Goal: Information Seeking & Learning: Learn about a topic

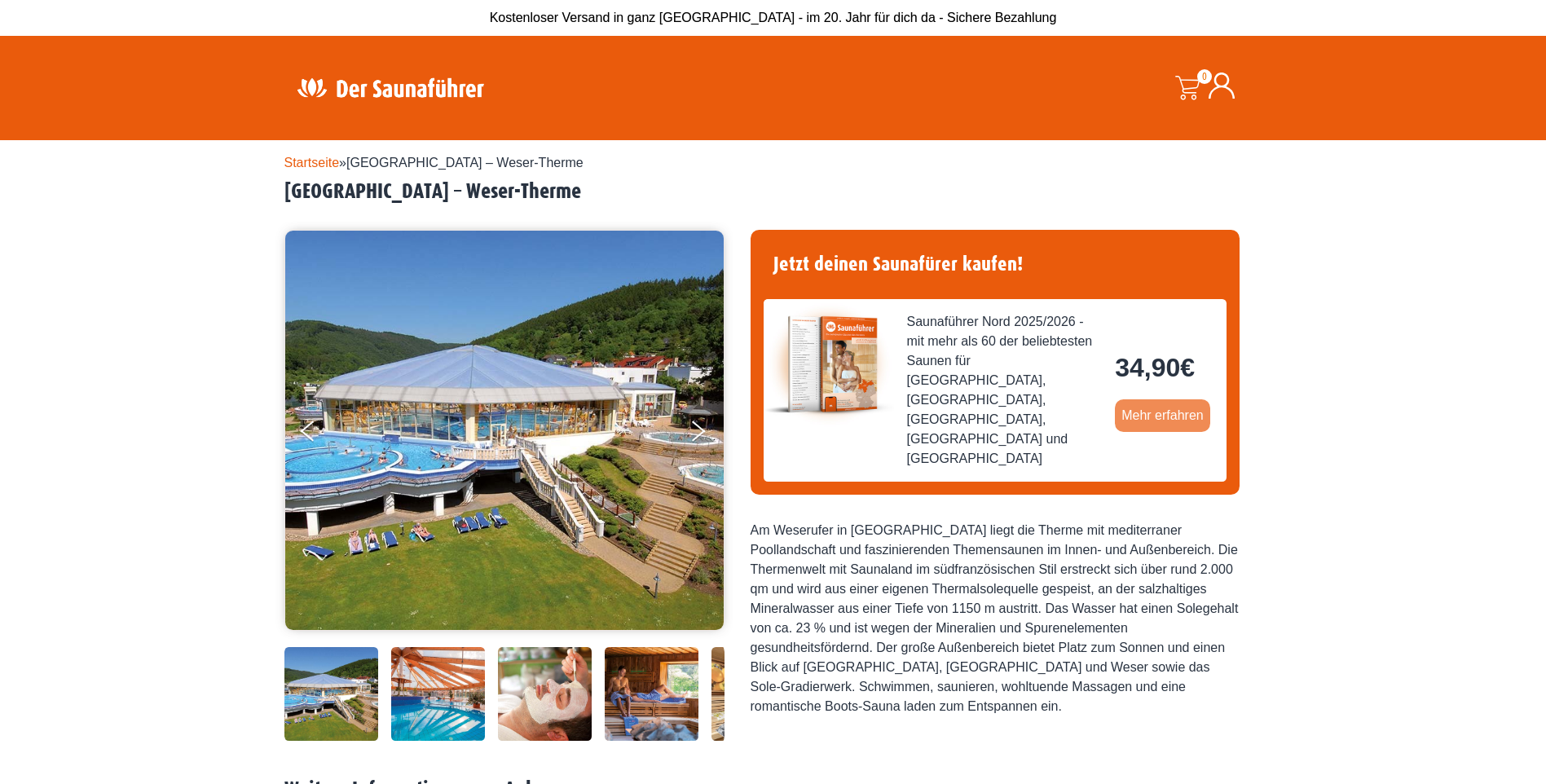
click at [1165, 399] on link "Mehr erfahren" at bounding box center [1162, 416] width 96 height 33
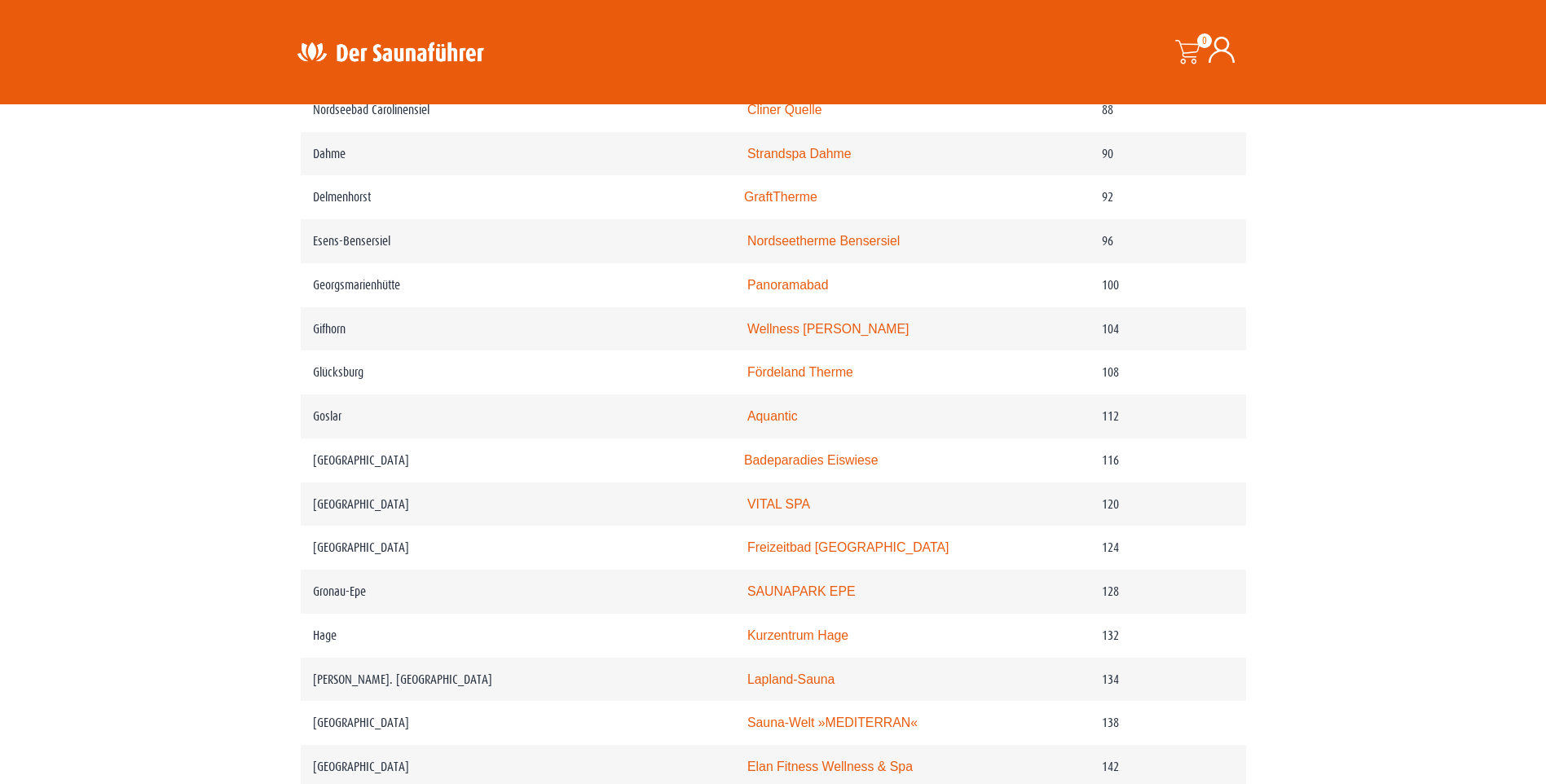
scroll to position [1711, 0]
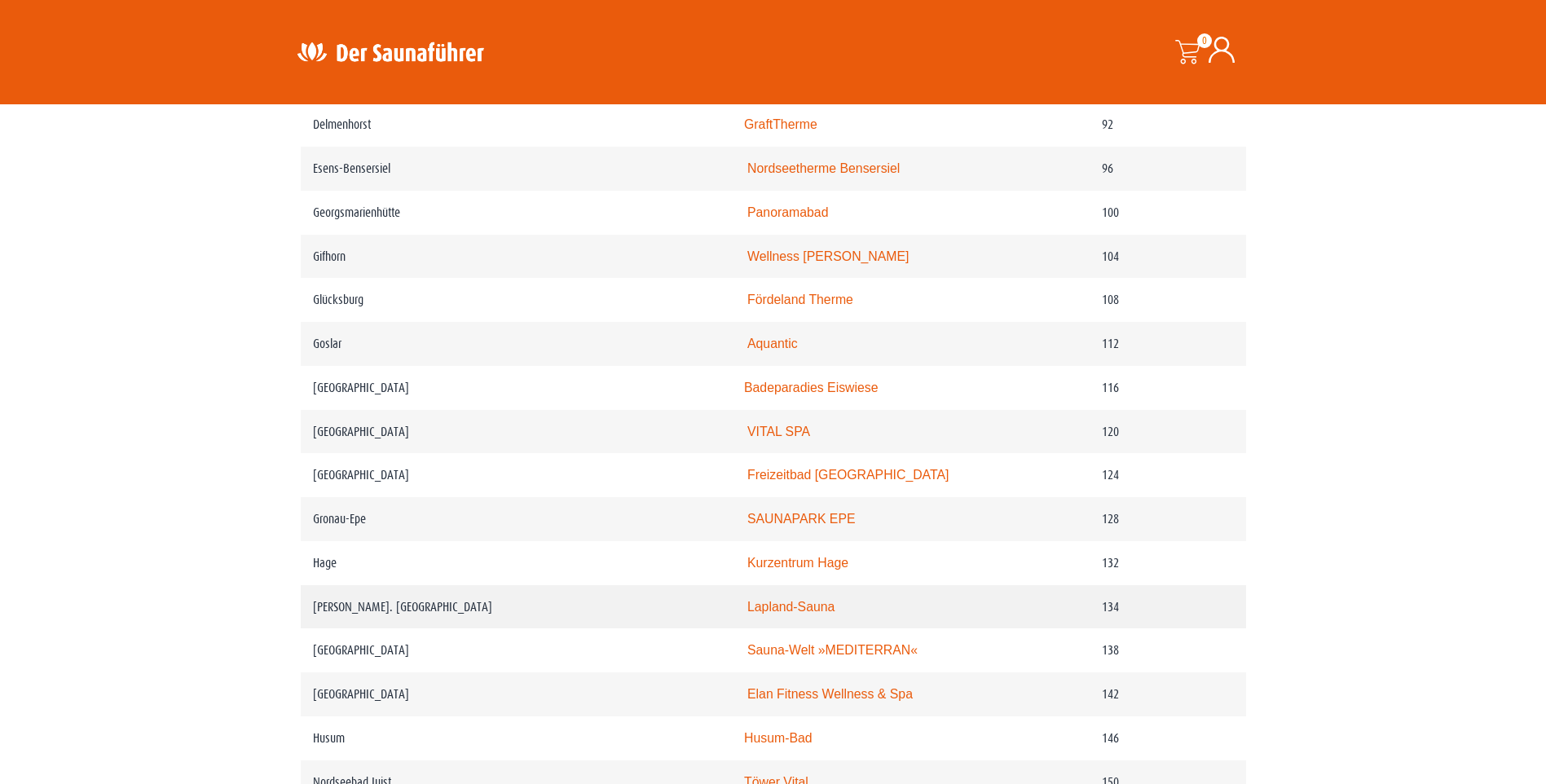
click at [789, 613] on link "Lapland-Sauna" at bounding box center [791, 606] width 87 height 14
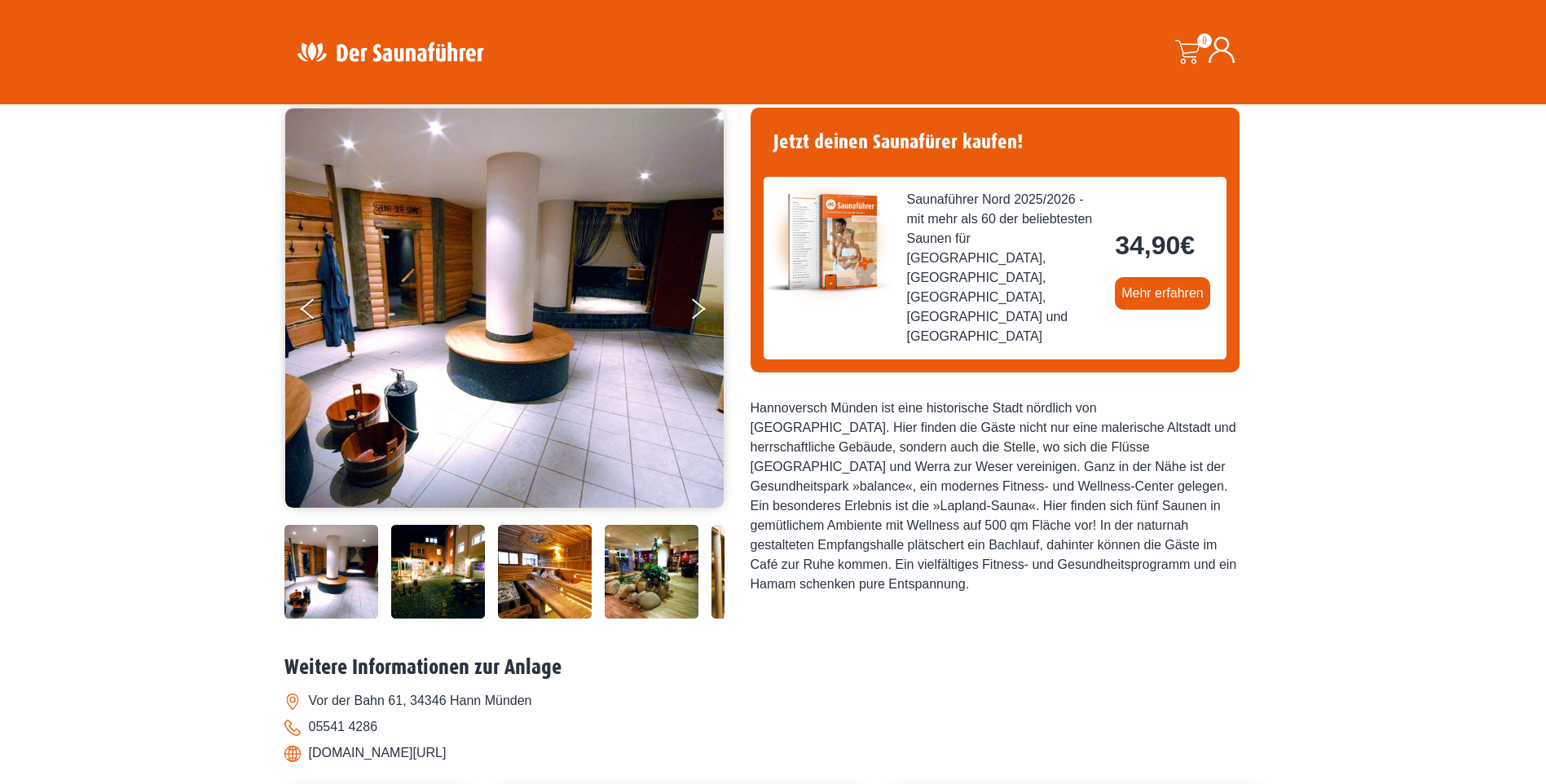
scroll to position [82, 0]
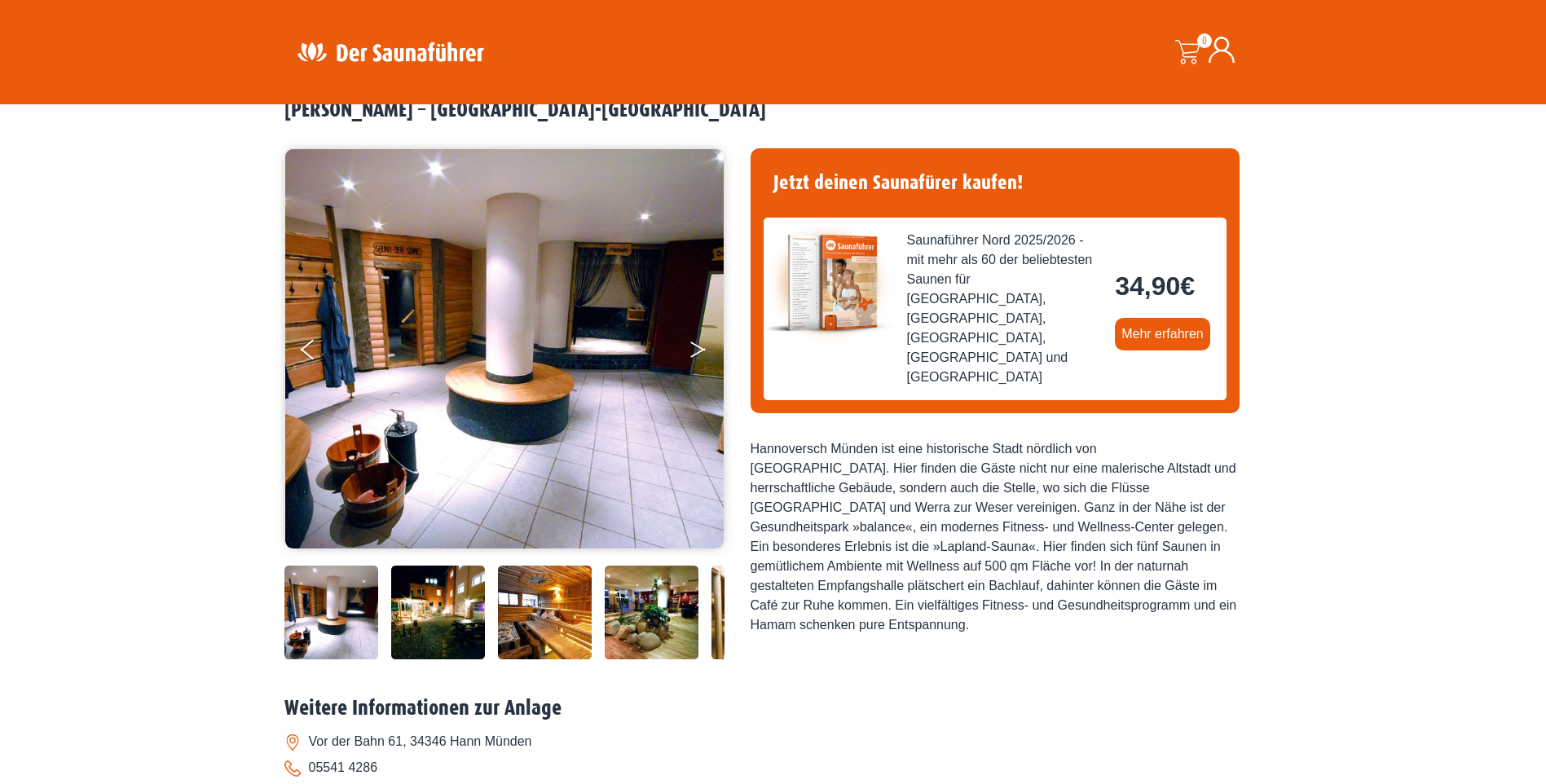
click at [696, 346] on icon "Next" at bounding box center [697, 346] width 15 height 10
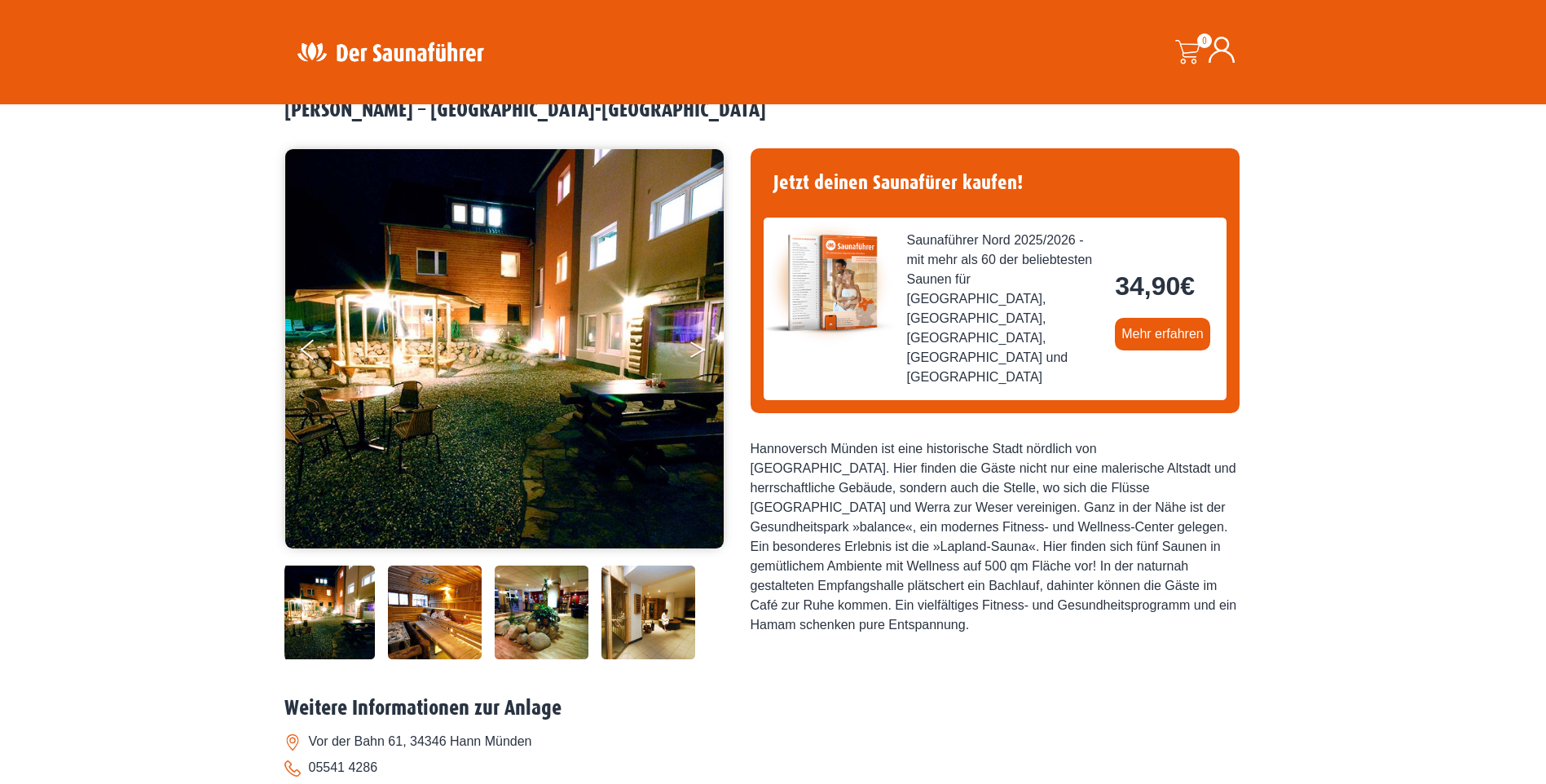
click at [696, 346] on icon "Next" at bounding box center [697, 346] width 15 height 10
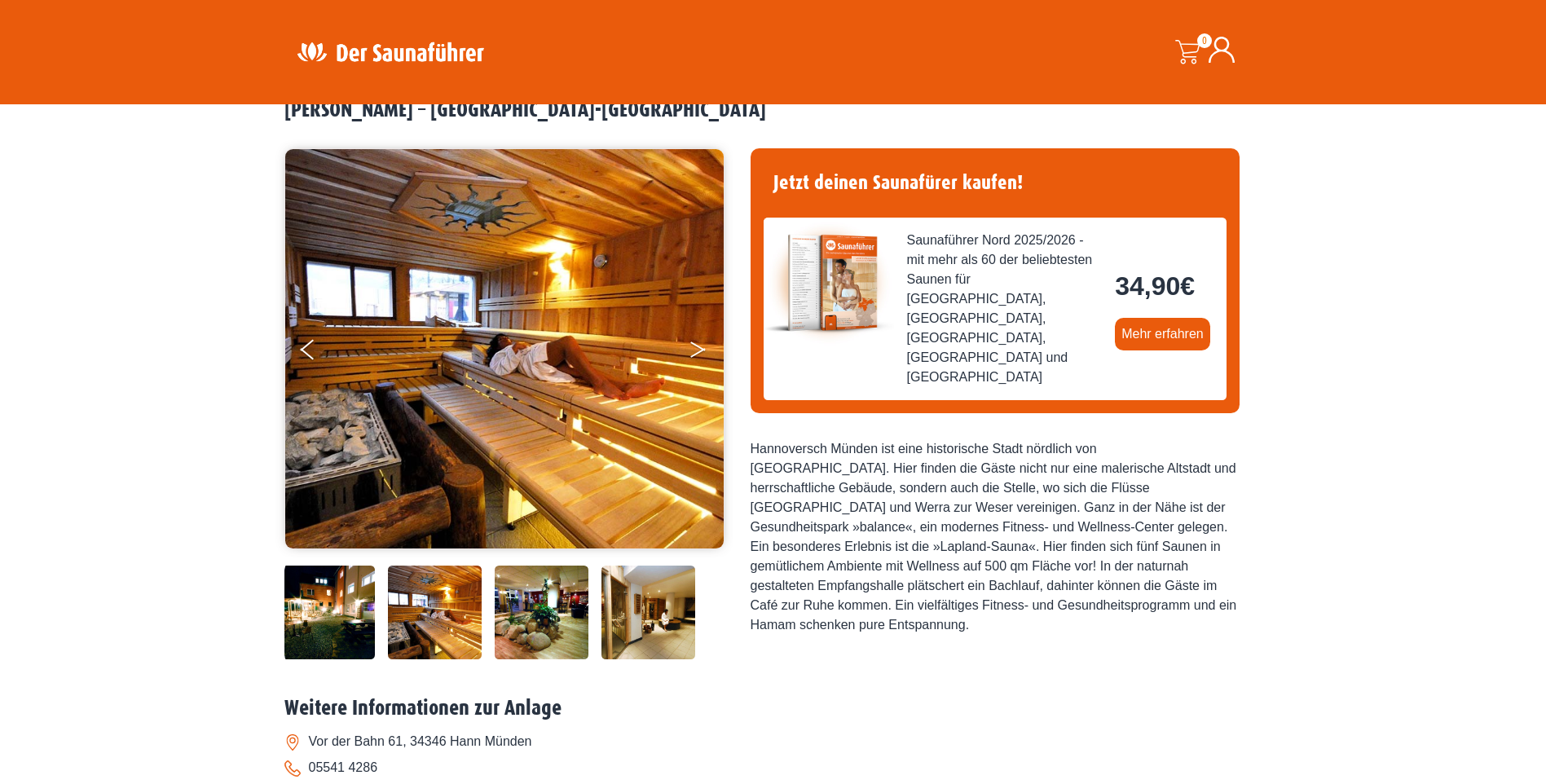
click at [696, 346] on icon "Next" at bounding box center [697, 346] width 15 height 10
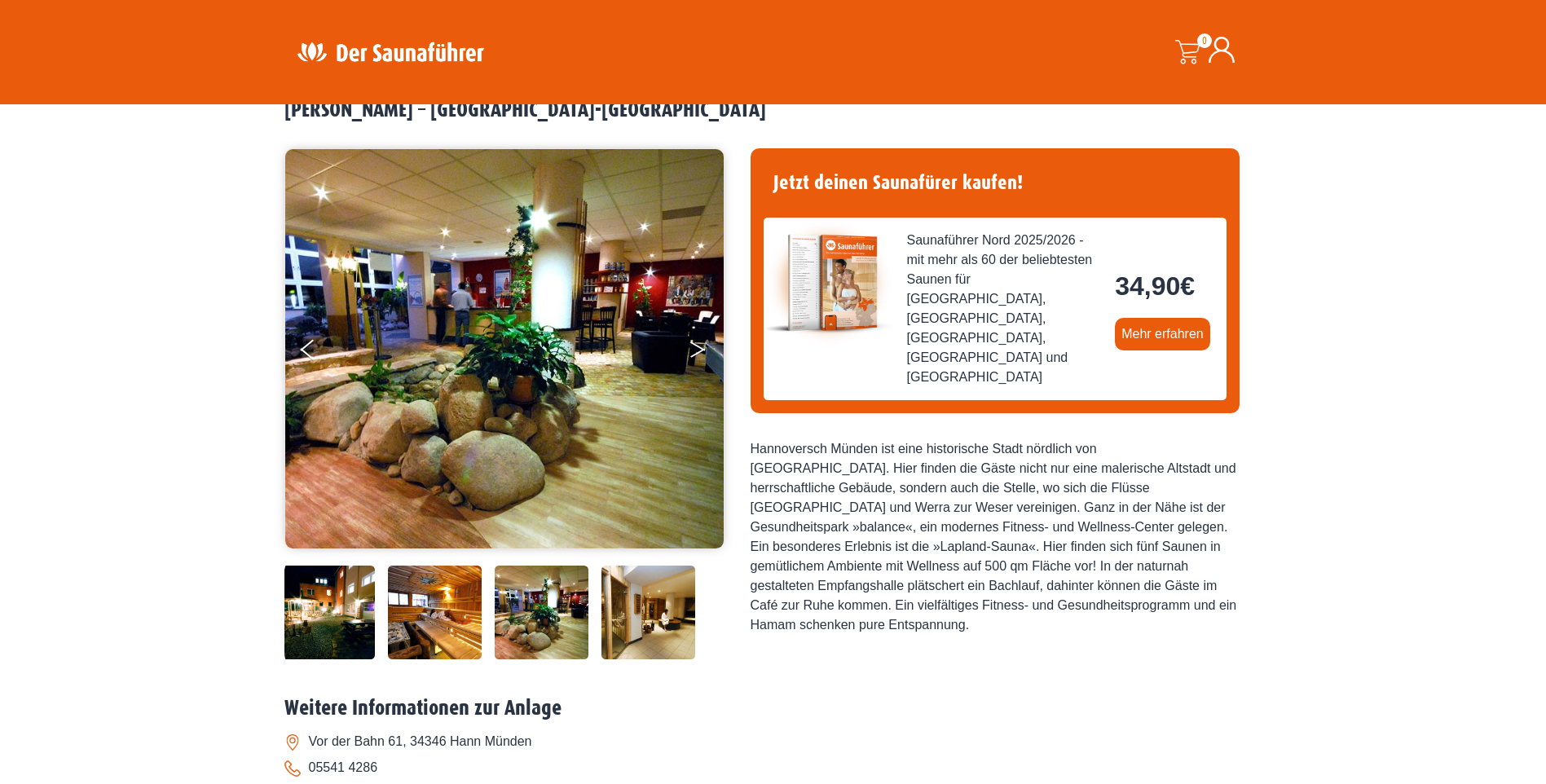
click at [696, 346] on icon "Next" at bounding box center [697, 346] width 15 height 10
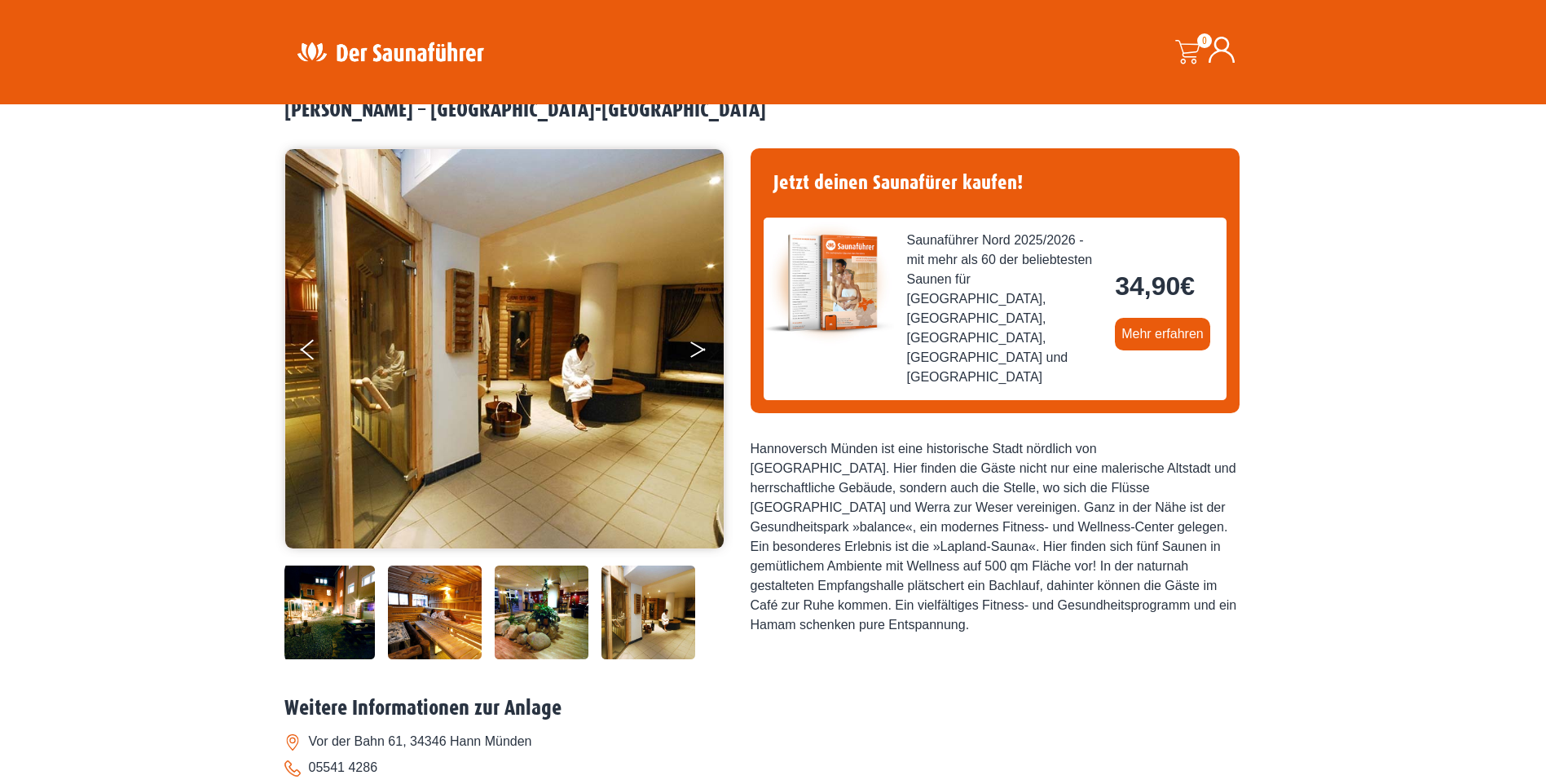
click at [696, 346] on icon "Next" at bounding box center [697, 346] width 15 height 10
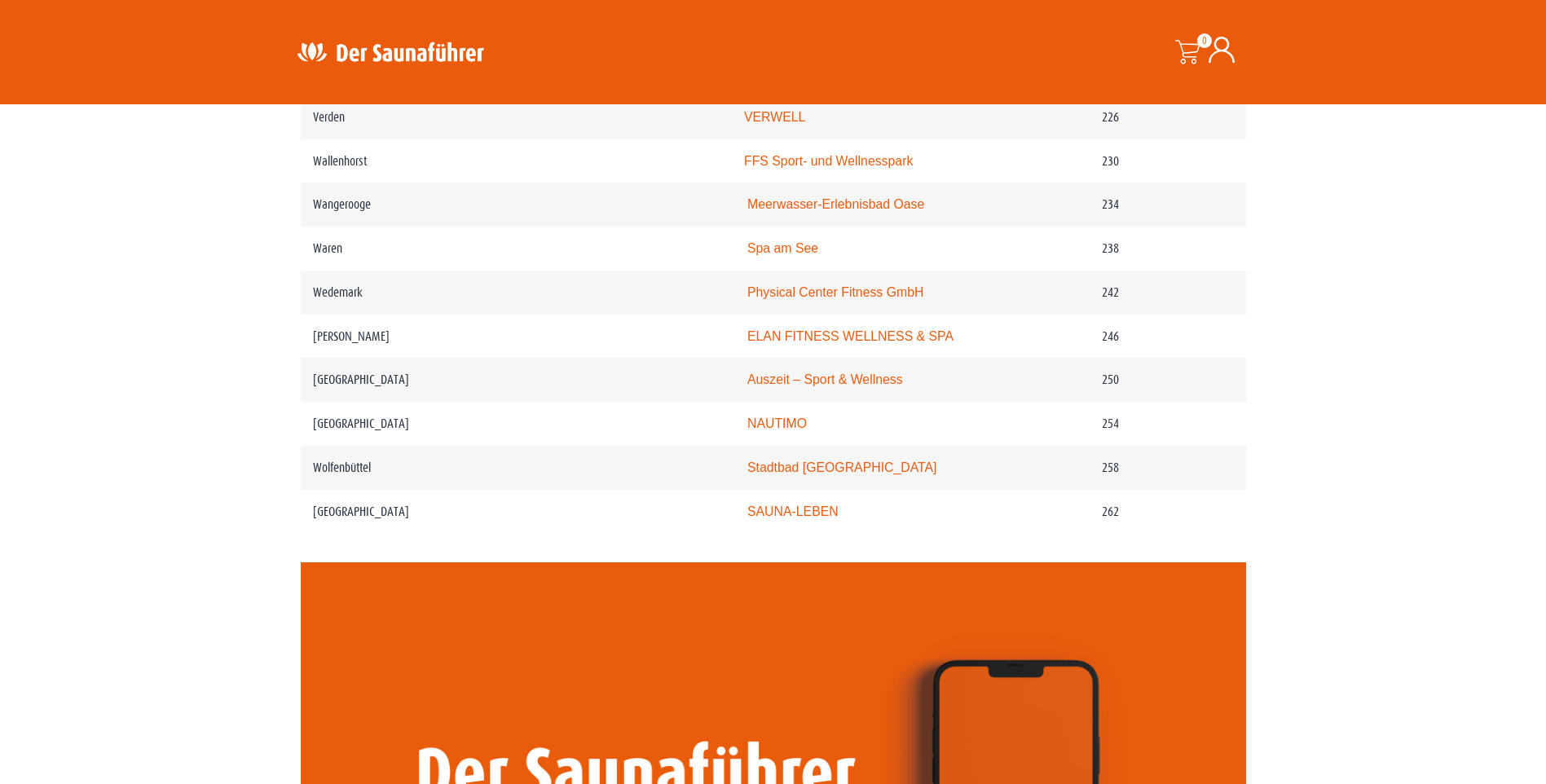
scroll to position [3423, 0]
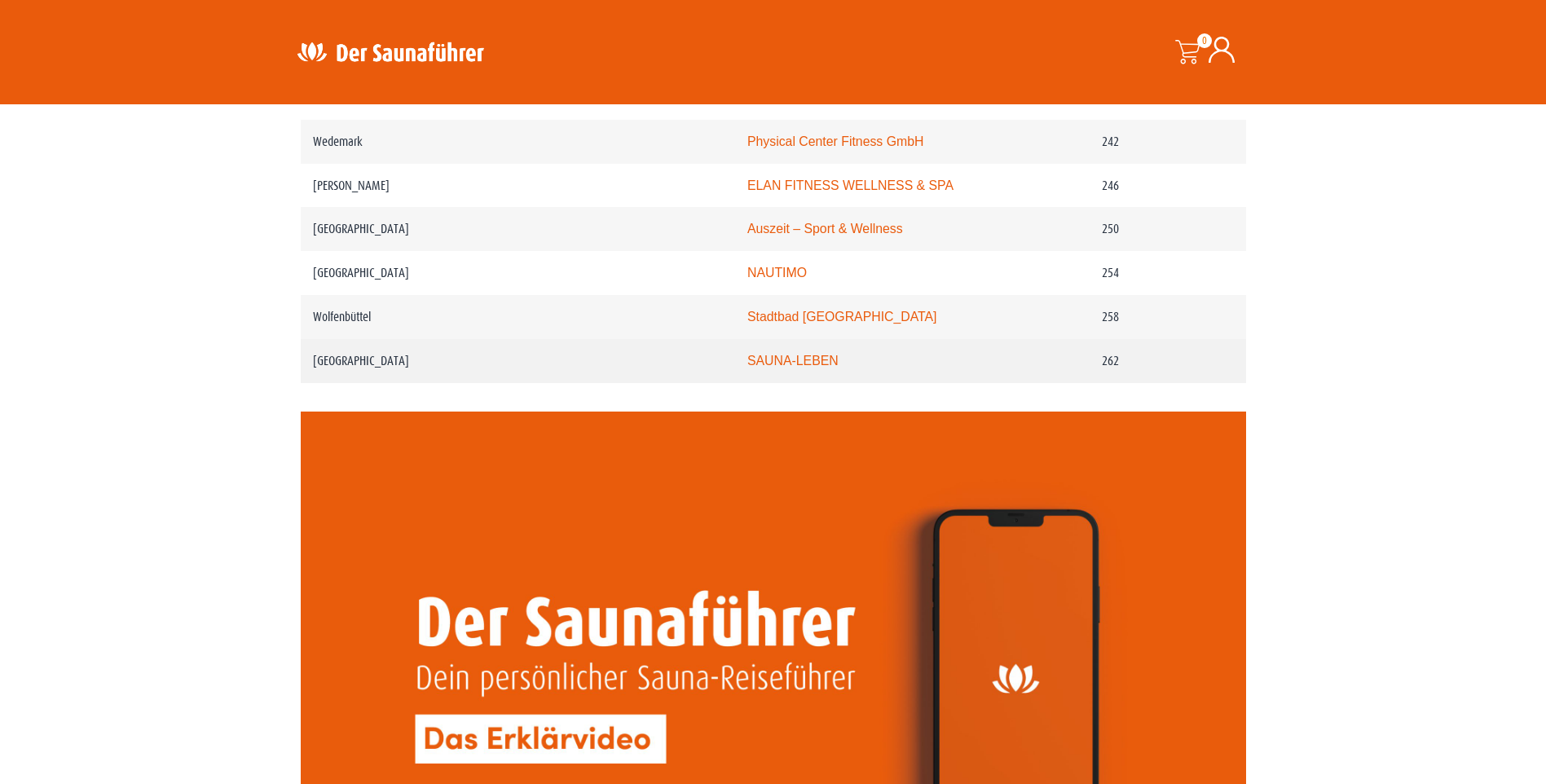
click at [801, 368] on link "SAUNA-LEBEN" at bounding box center [793, 360] width 91 height 14
click at [774, 368] on link "SAUNA-LEBEN" at bounding box center [793, 360] width 91 height 14
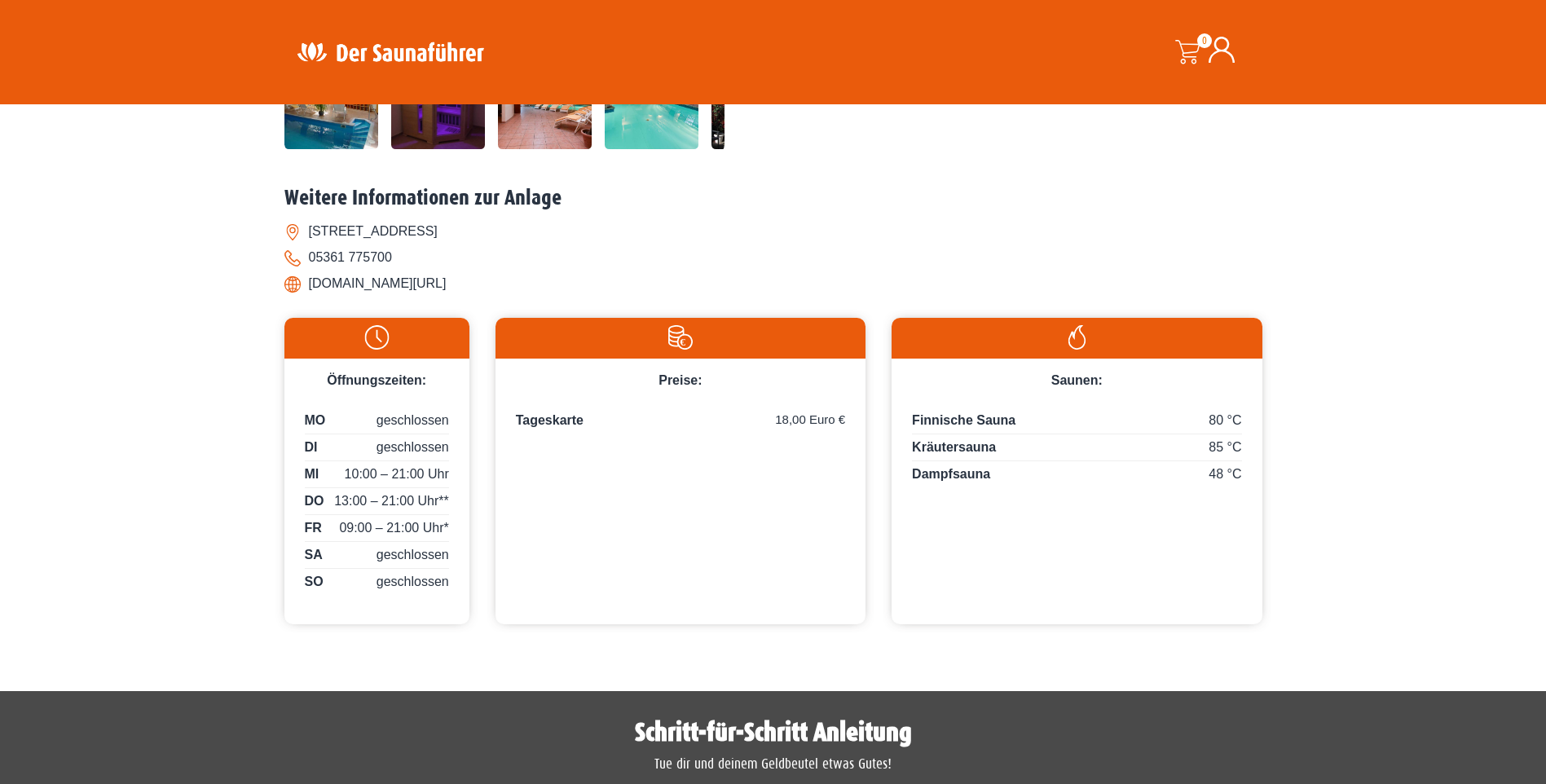
scroll to position [489, 0]
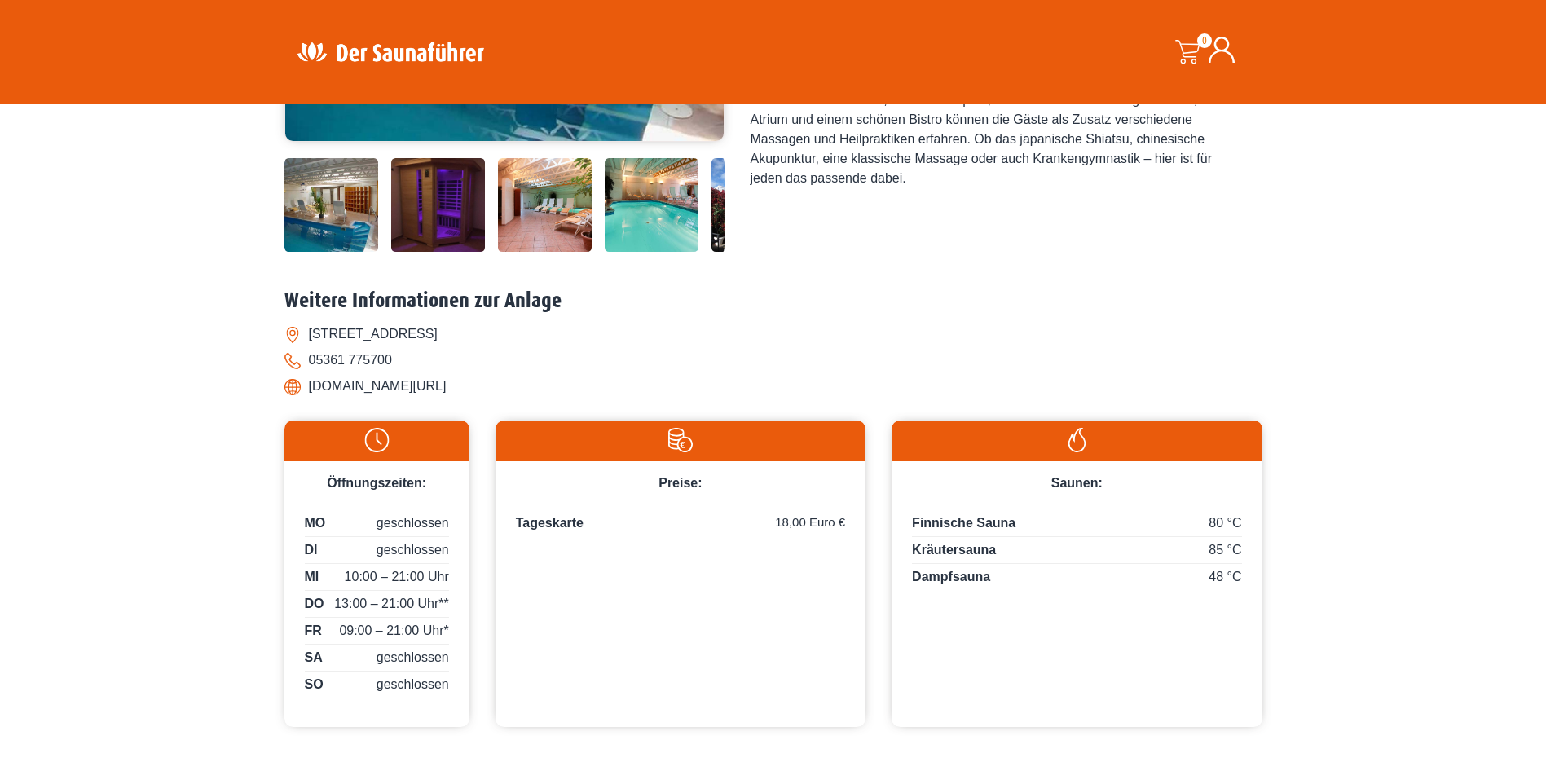
click at [321, 210] on img at bounding box center [331, 205] width 94 height 94
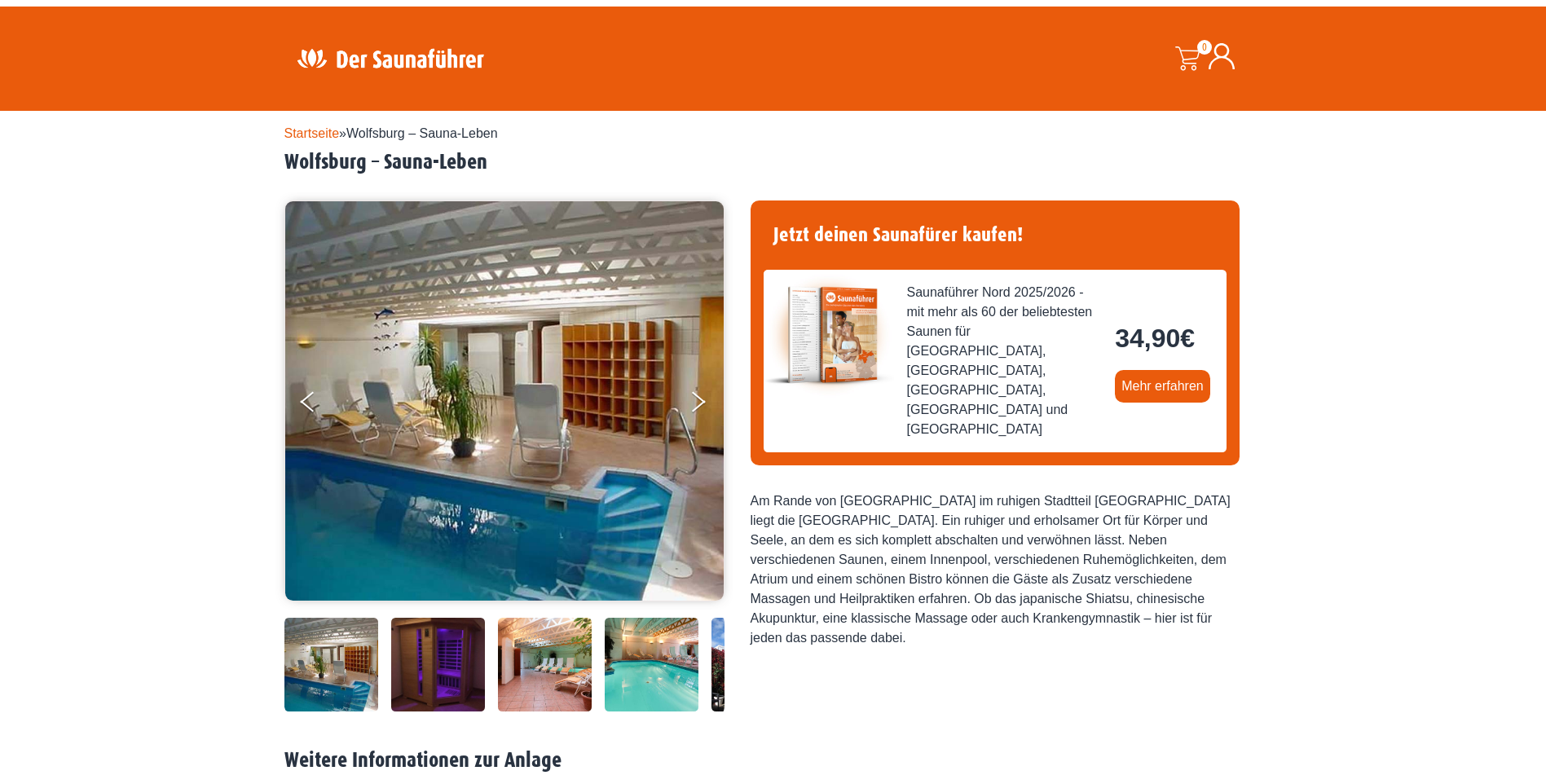
scroll to position [0, 0]
